Goal: Go to known website: Access a specific website the user already knows

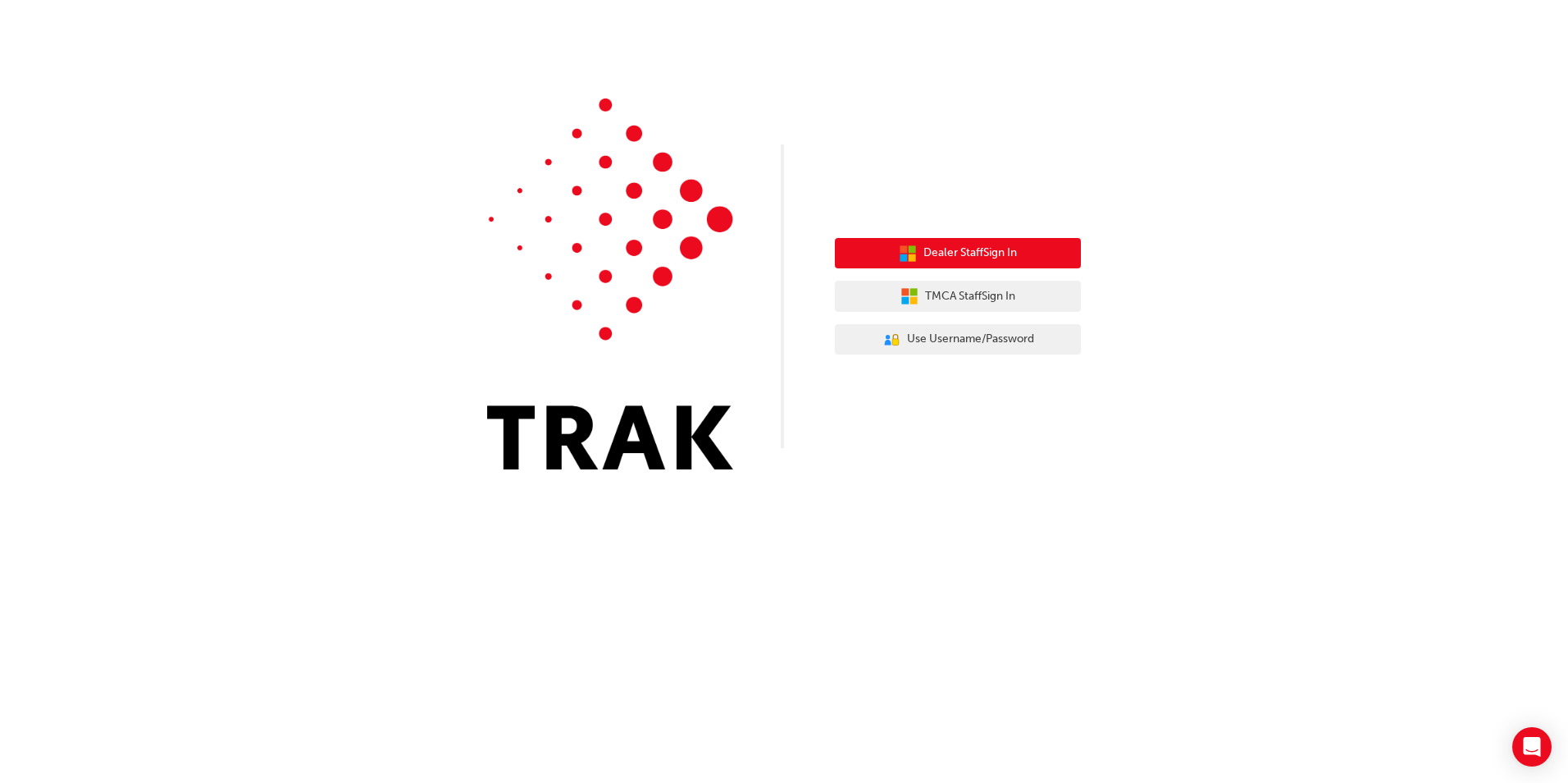
click at [912, 239] on button "Dealer Staff Sign In" at bounding box center [958, 253] width 246 height 31
click at [998, 247] on span "Dealer Staff Sign In" at bounding box center [970, 253] width 94 height 19
click at [925, 249] on span "Dealer Staff Sign In" at bounding box center [970, 253] width 94 height 19
